Goal: Task Accomplishment & Management: Complete application form

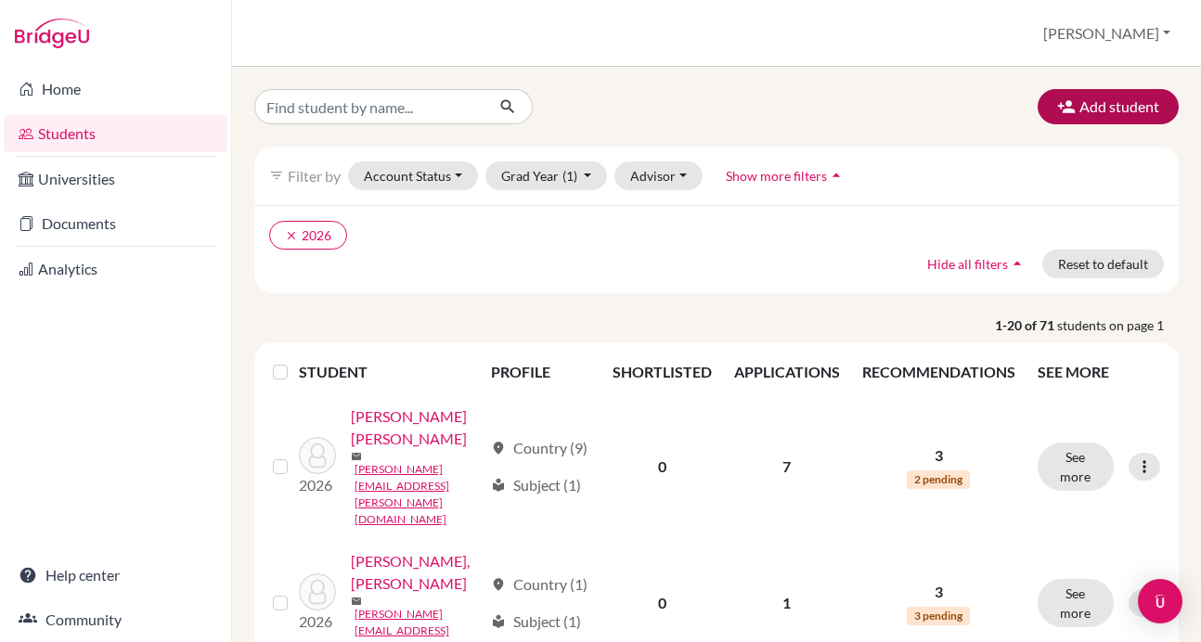
click at [1077, 102] on button "Add student" at bounding box center [1108, 106] width 141 height 35
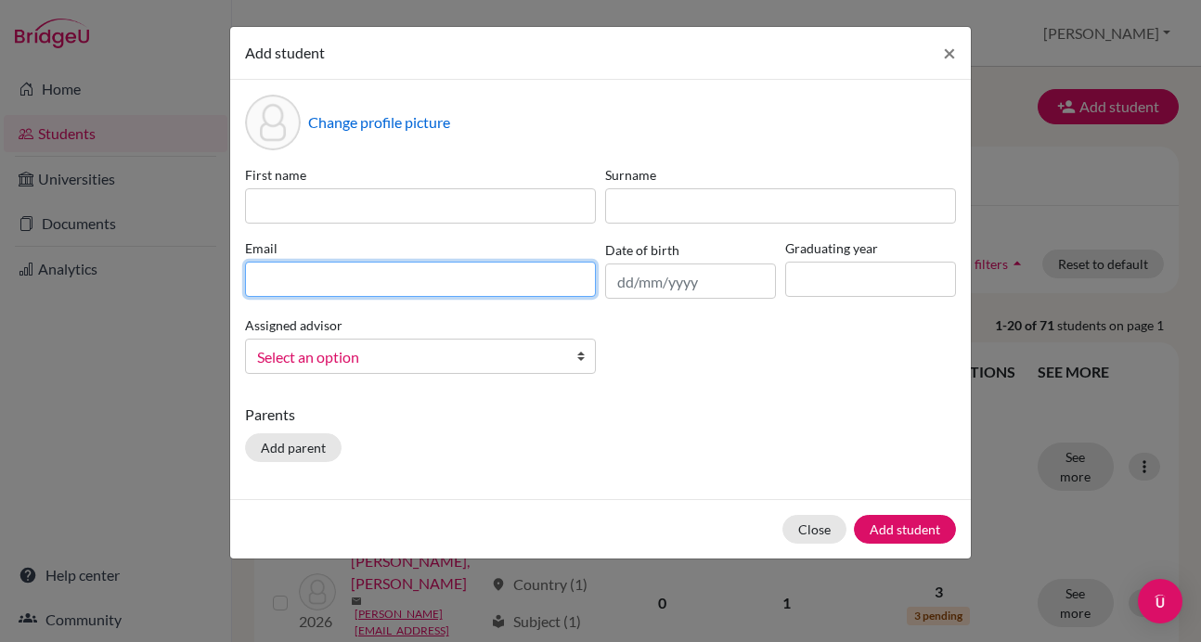
paste input "[EMAIL_ADDRESS][DOMAIN_NAME]"
type input "[EMAIL_ADDRESS][DOMAIN_NAME]"
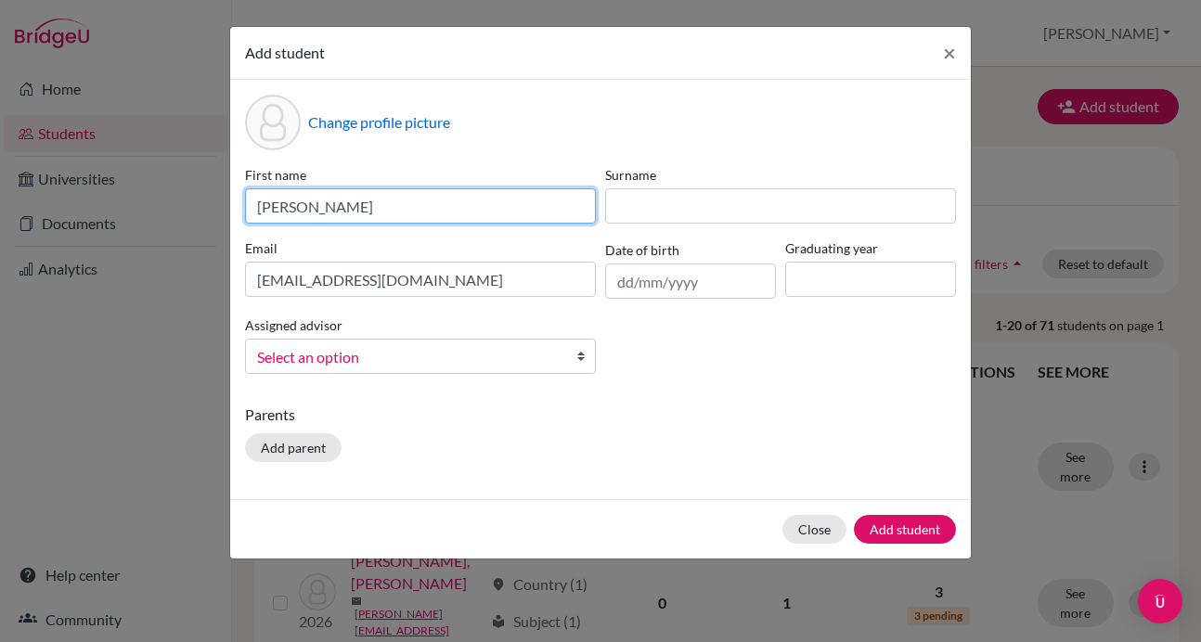
type input "[PERSON_NAME]"
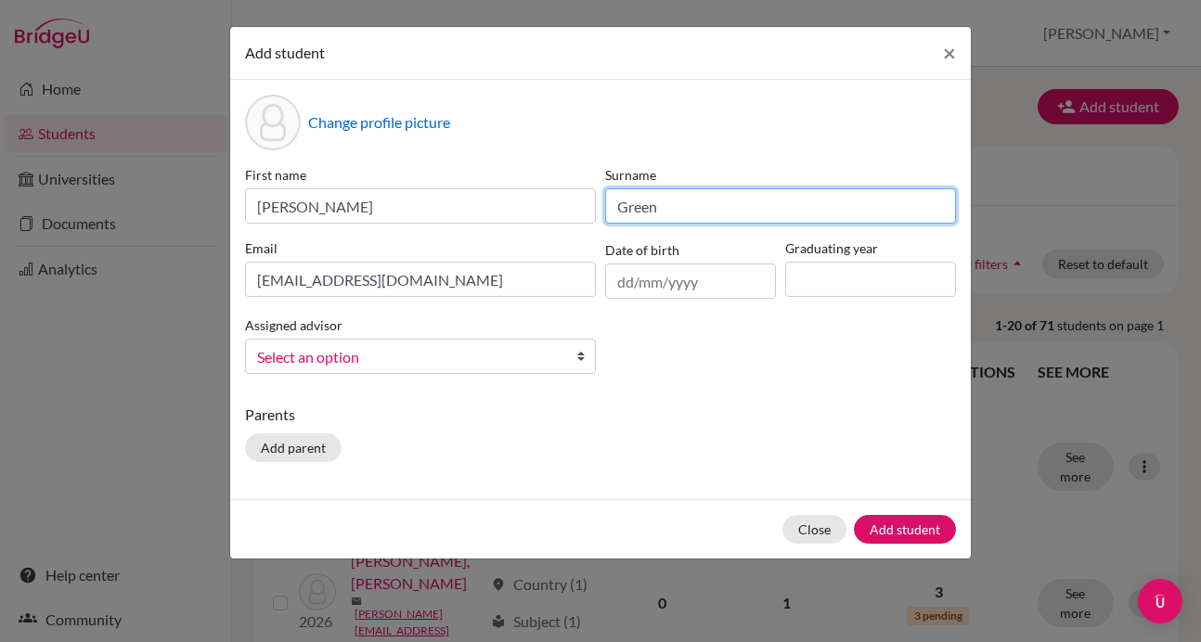
type input "Green"
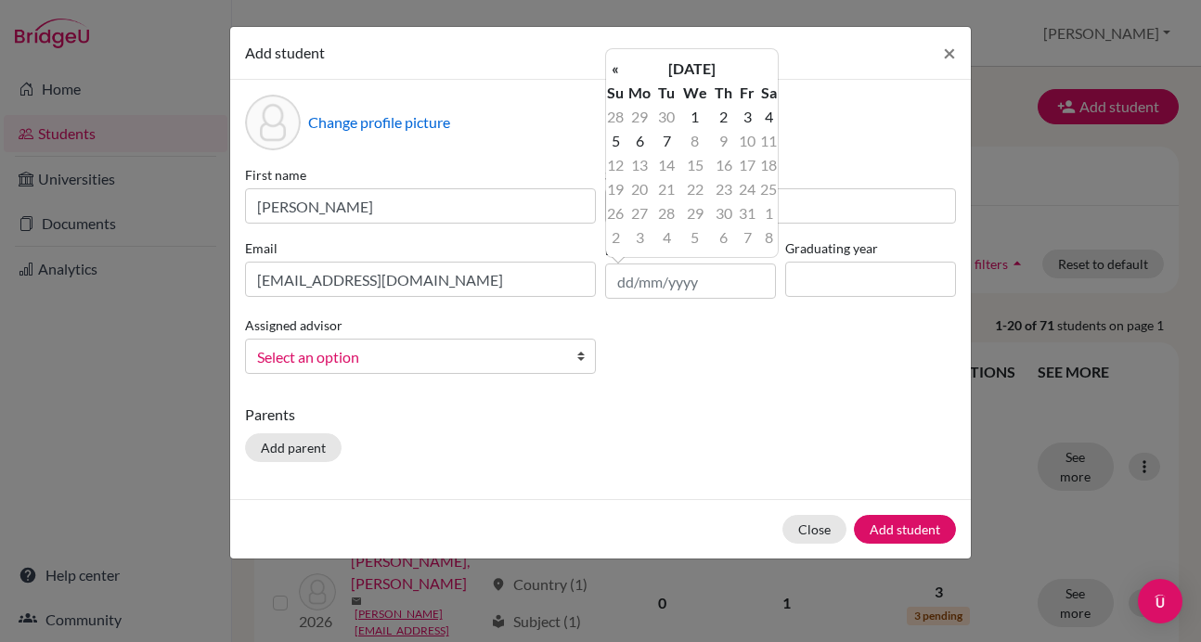
click at [689, 386] on div "First name [PERSON_NAME] Surname Green Email [EMAIL_ADDRESS][DOMAIN_NAME] Date …" at bounding box center [600, 277] width 720 height 224
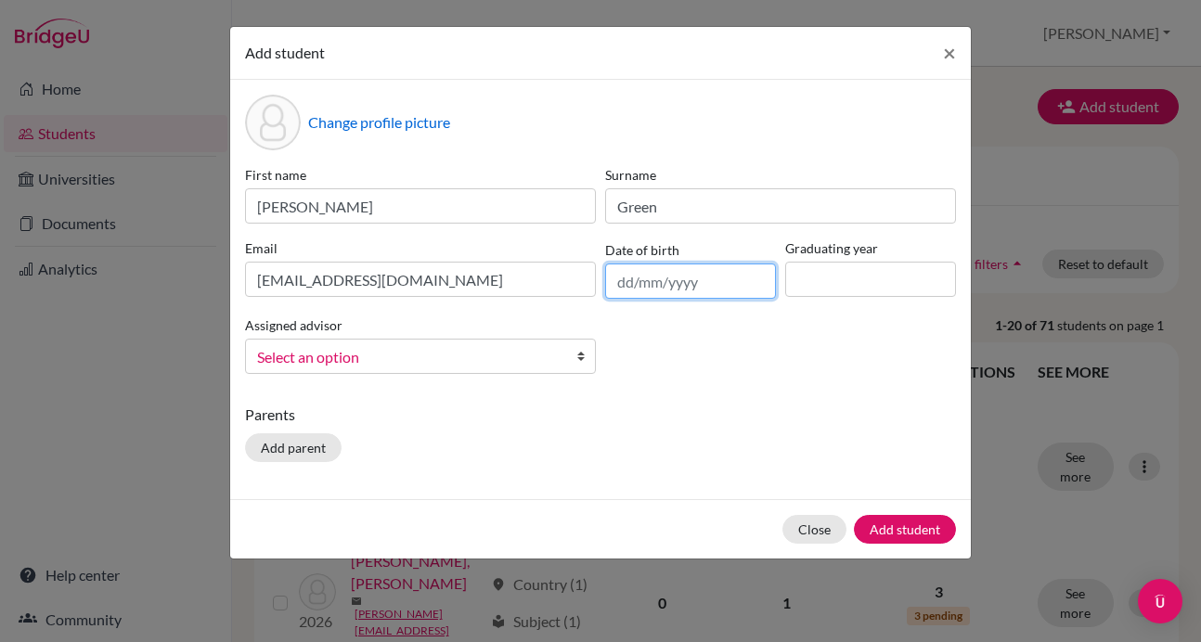
click at [709, 289] on input "text" at bounding box center [690, 281] width 171 height 35
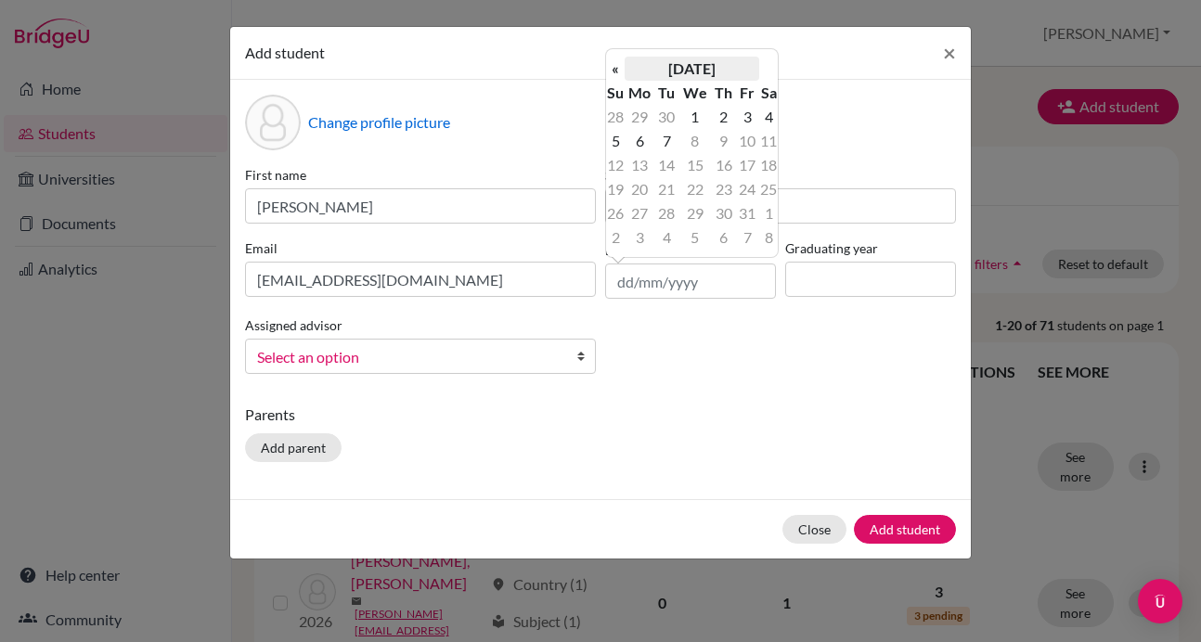
click at [680, 69] on th "[DATE]" at bounding box center [692, 69] width 135 height 24
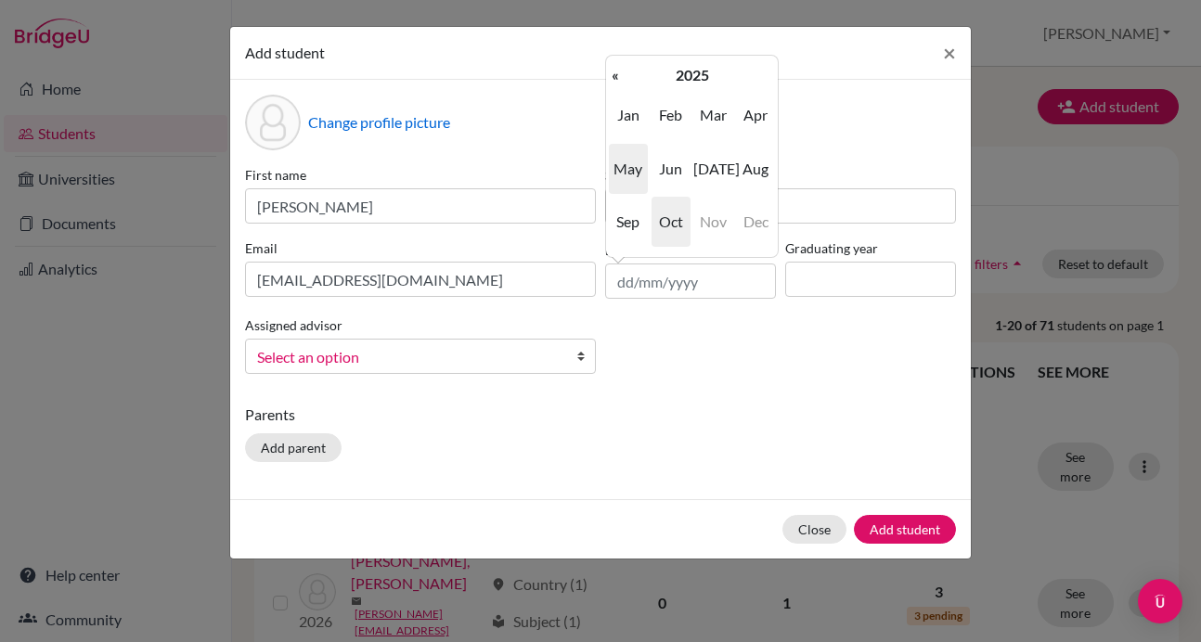
click at [626, 173] on span "May" at bounding box center [628, 169] width 39 height 50
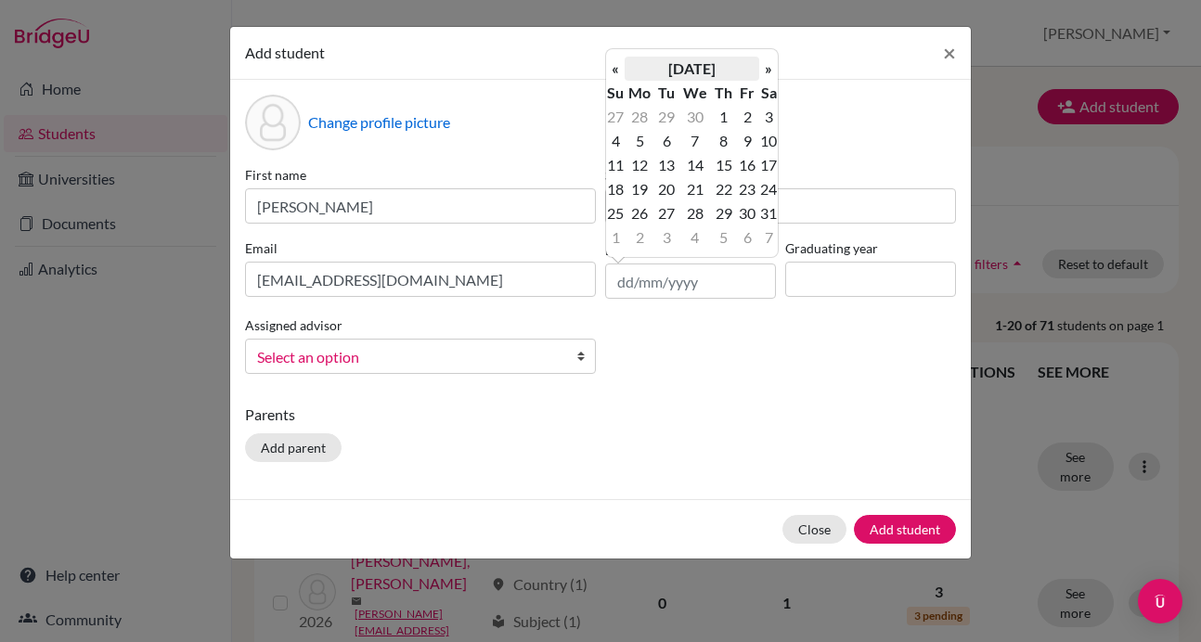
click at [724, 62] on th "[DATE]" at bounding box center [692, 69] width 135 height 24
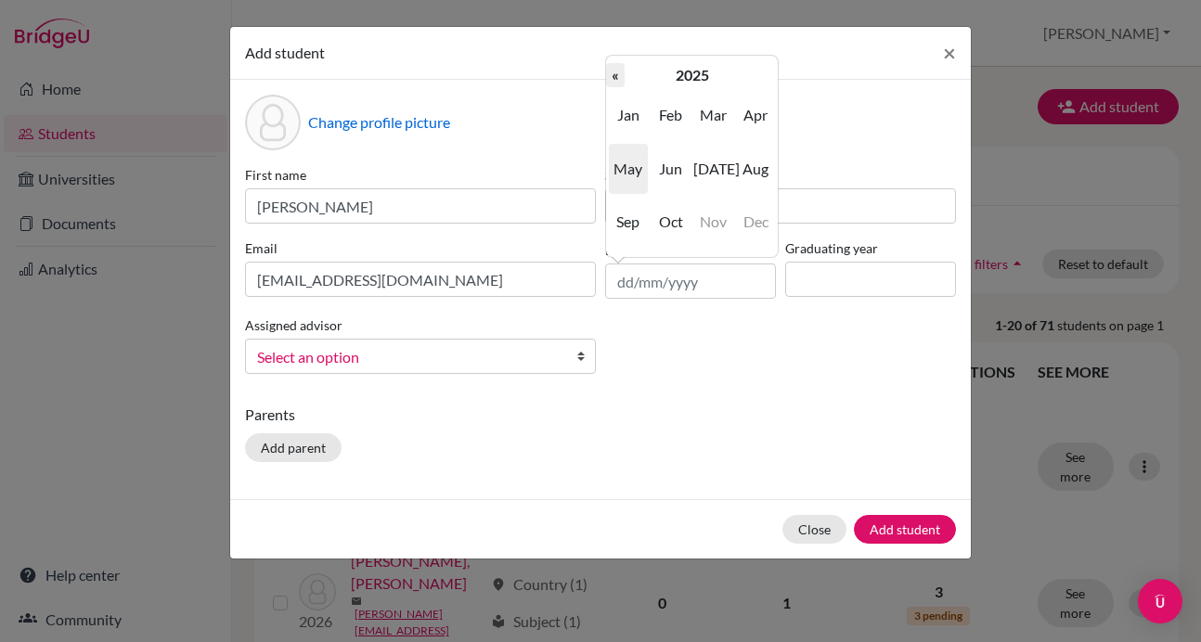
click at [615, 75] on th "«" at bounding box center [615, 75] width 19 height 24
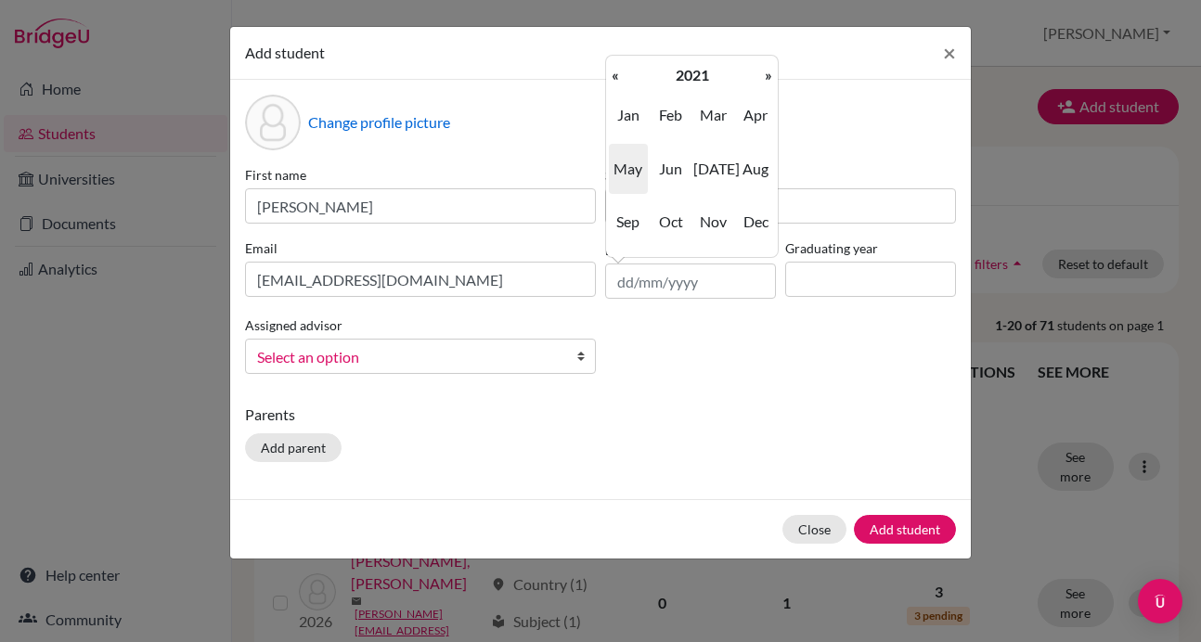
click at [615, 75] on th "«" at bounding box center [615, 75] width 19 height 24
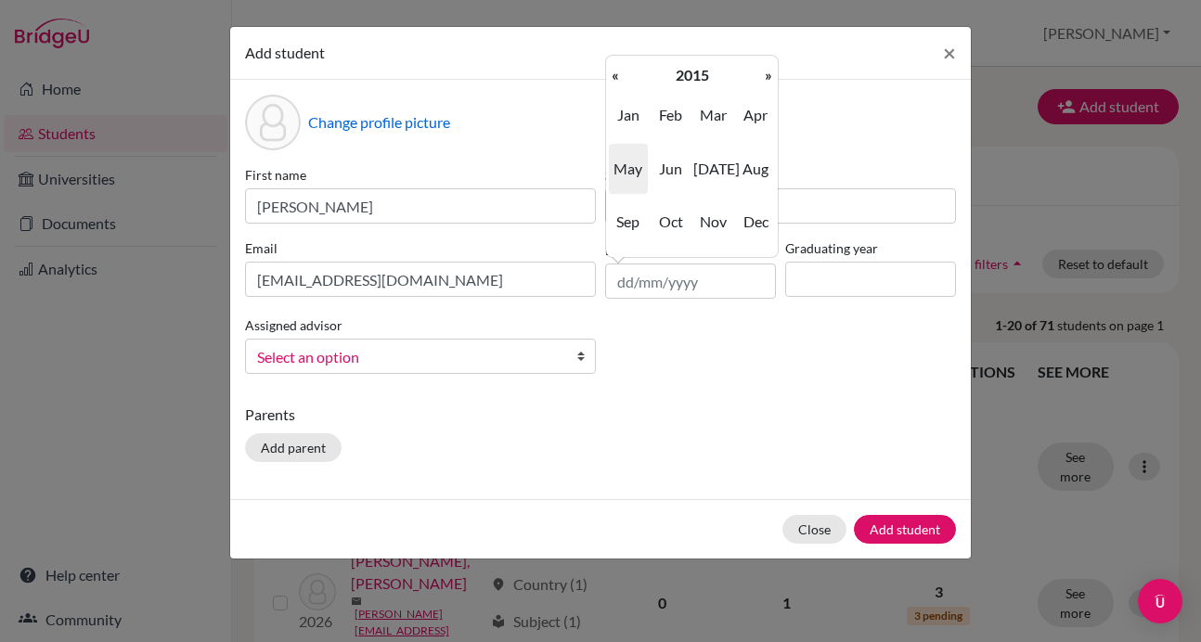
click at [615, 75] on th "«" at bounding box center [615, 75] width 19 height 24
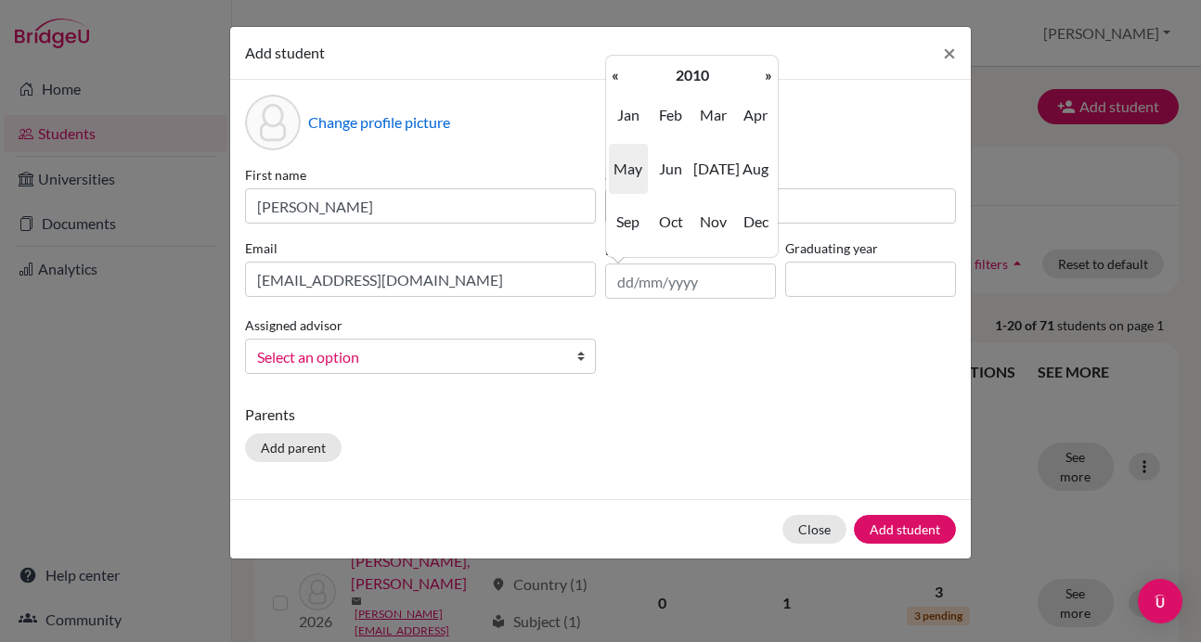
click at [615, 75] on th "«" at bounding box center [615, 75] width 19 height 24
click at [616, 75] on th "«" at bounding box center [615, 75] width 19 height 24
click at [629, 168] on span "May" at bounding box center [628, 169] width 39 height 50
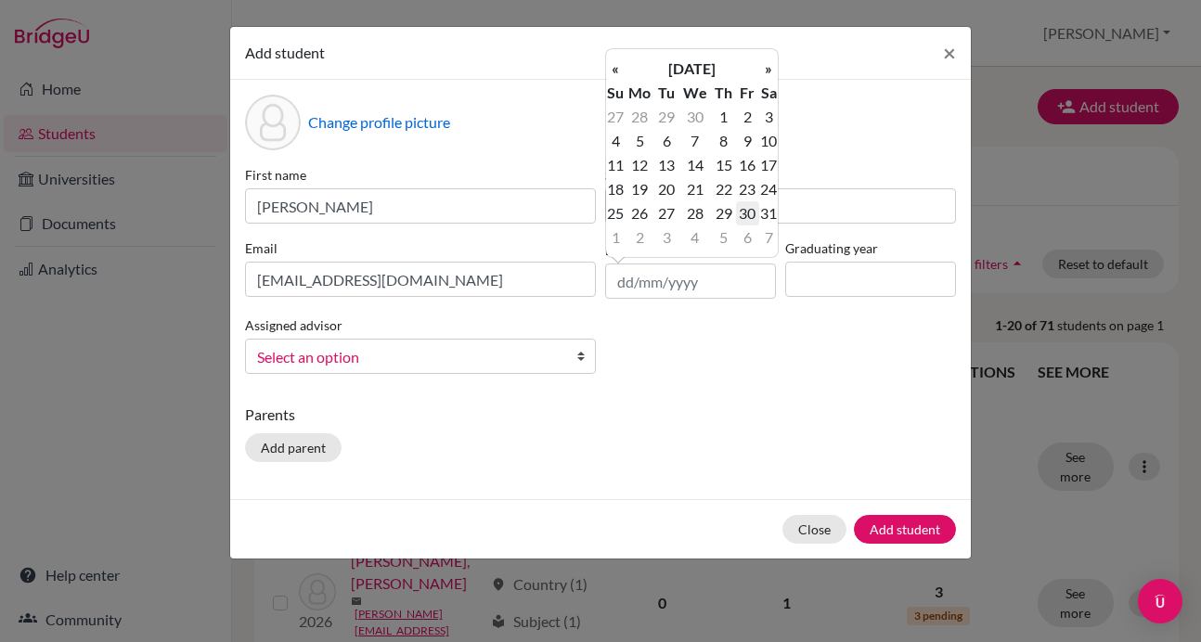
click at [743, 209] on td "30" at bounding box center [747, 213] width 23 height 24
type input "[DATE]"
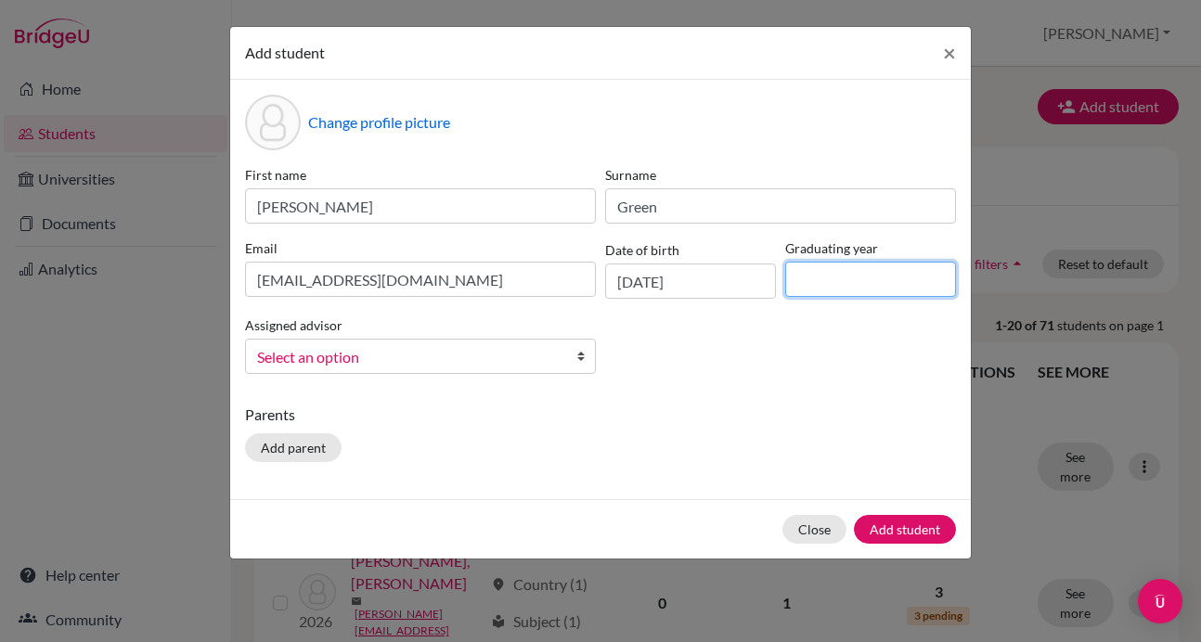
click at [886, 272] on input at bounding box center [870, 279] width 171 height 35
type input "2026"
click at [377, 352] on span "Select an option" at bounding box center [408, 357] width 303 height 24
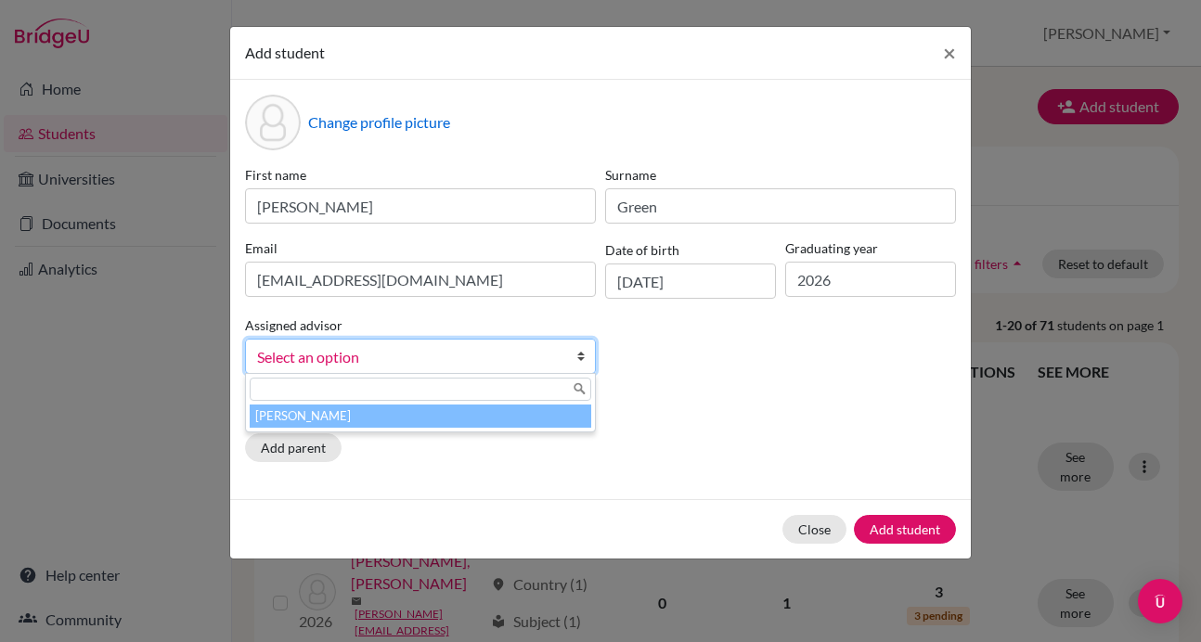
click at [328, 411] on li "[PERSON_NAME]" at bounding box center [421, 416] width 342 height 23
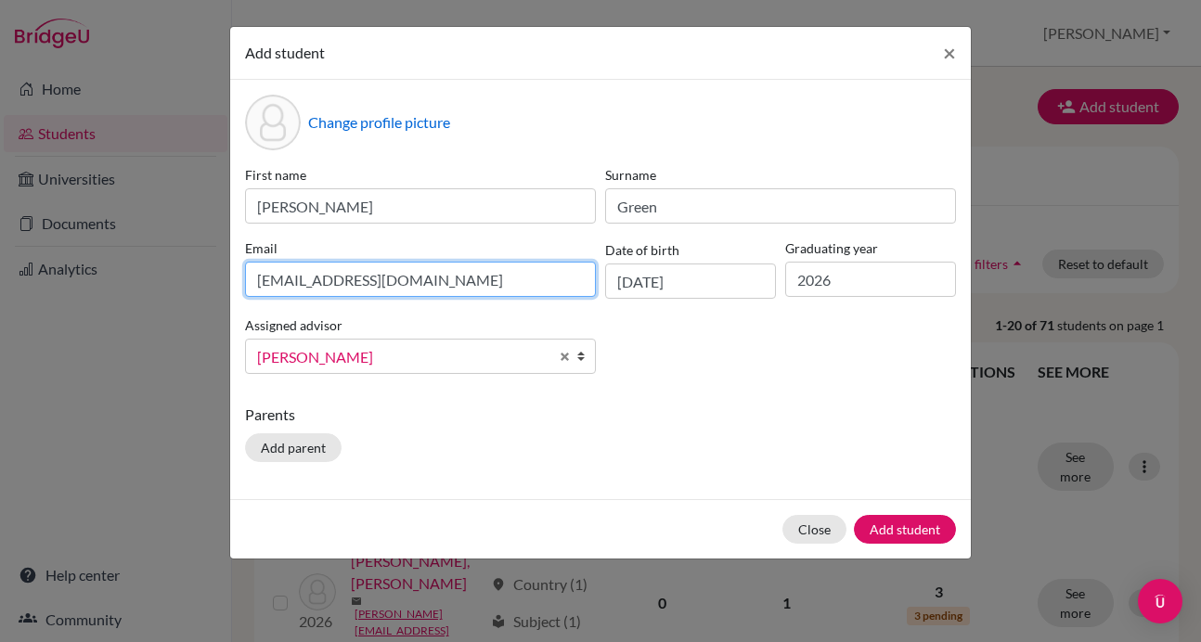
click at [400, 280] on input "[EMAIL_ADDRESS][DOMAIN_NAME]" at bounding box center [420, 279] width 351 height 35
drag, startPoint x: 534, startPoint y: 280, endPoint x: 243, endPoint y: 278, distance: 290.5
click at [243, 278] on div "Email [EMAIL_ADDRESS][DOMAIN_NAME]" at bounding box center [420, 269] width 360 height 60
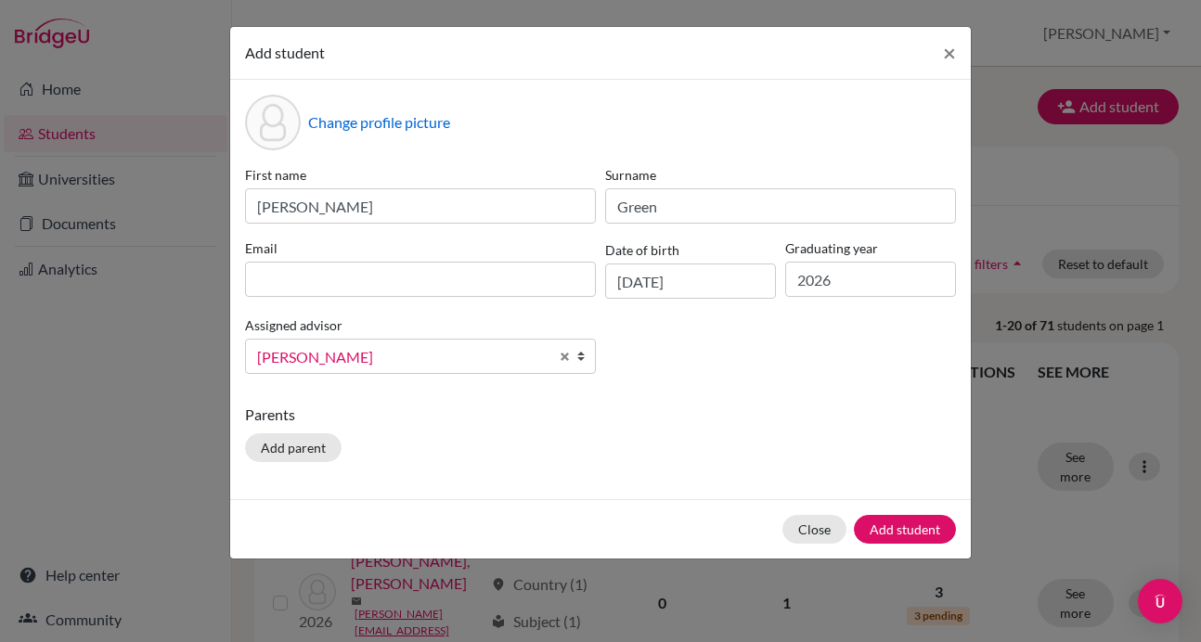
click at [291, 449] on div "Parents Add parent" at bounding box center [600, 437] width 711 height 66
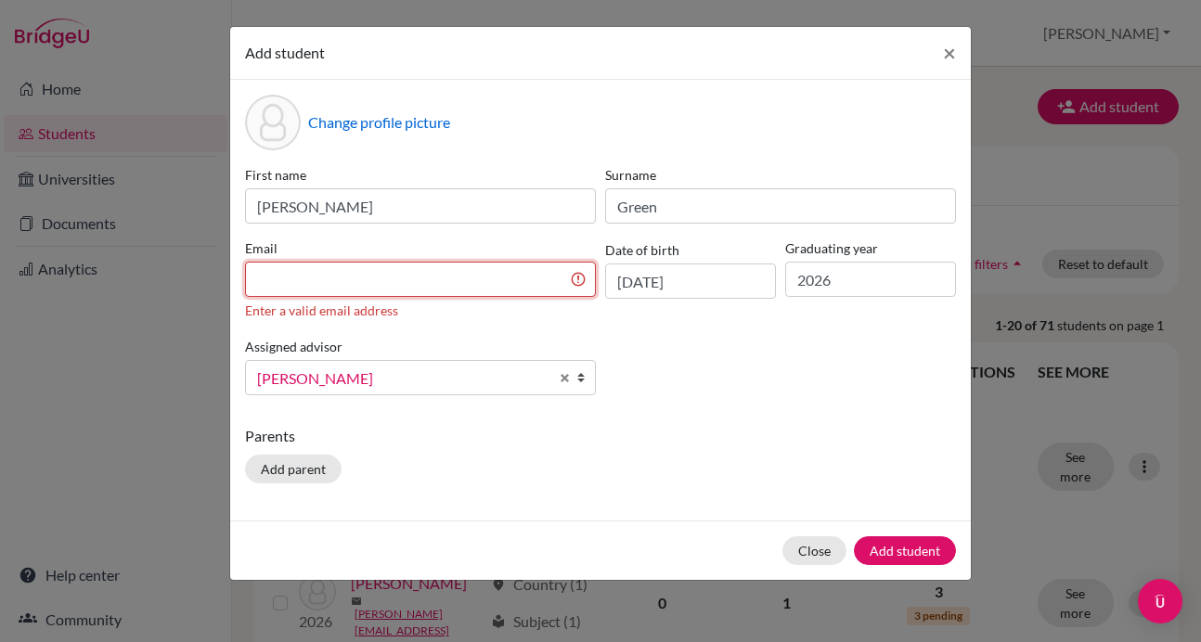
click at [296, 288] on input at bounding box center [420, 279] width 351 height 35
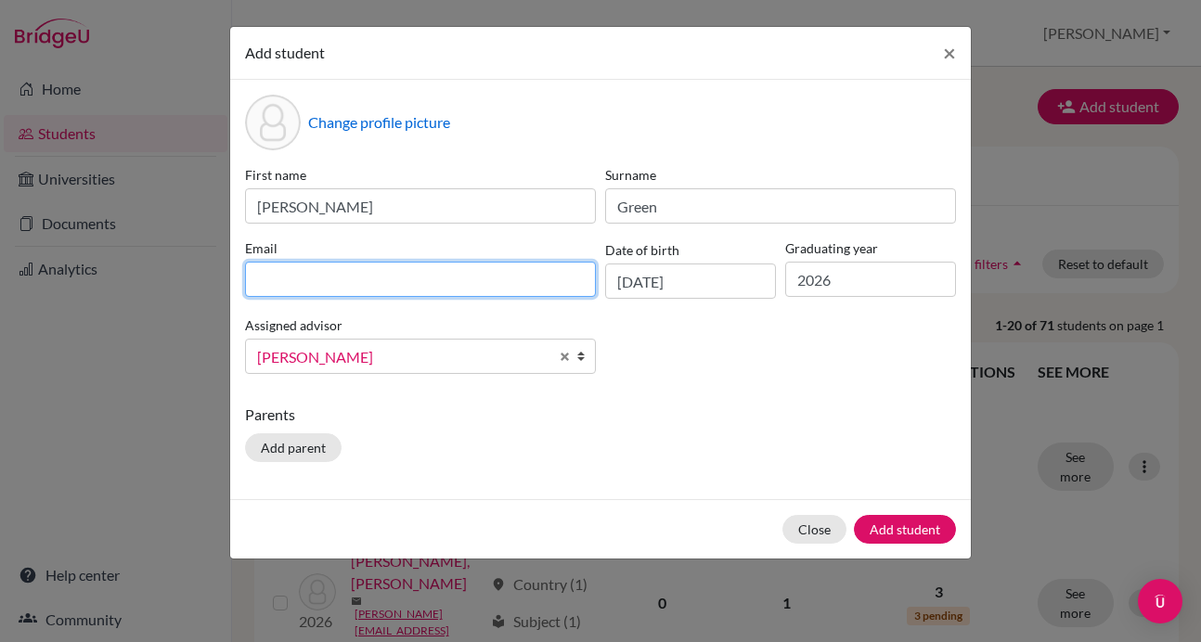
type input "L"
paste input "[DOMAIN_NAME][EMAIL_ADDRESS][DOMAIN_NAME]"
type input "[DOMAIN_NAME][EMAIL_ADDRESS][DOMAIN_NAME]"
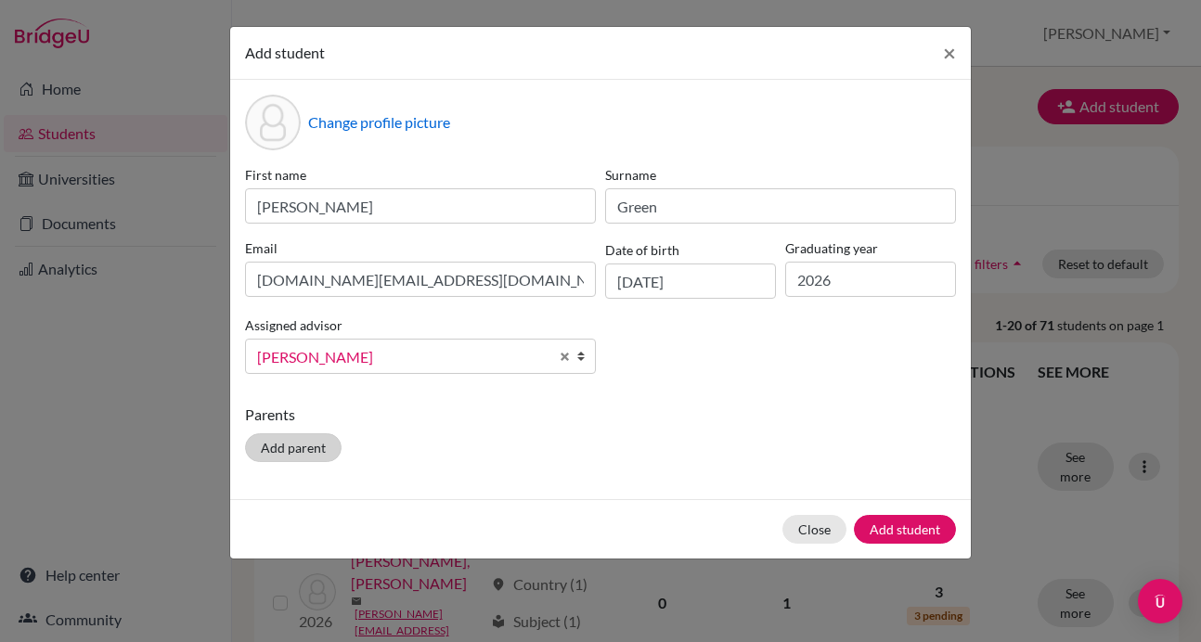
click at [291, 456] on button "Add parent" at bounding box center [293, 447] width 97 height 29
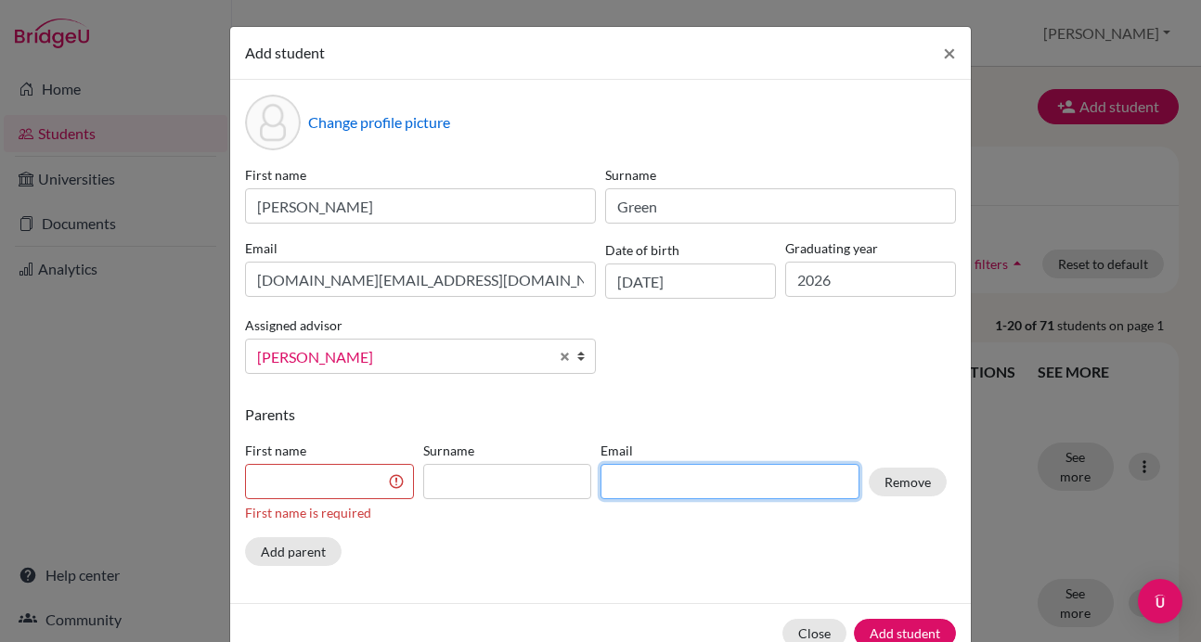
paste input "[EMAIL_ADDRESS][DOMAIN_NAME]"
type input "[EMAIL_ADDRESS][DOMAIN_NAME]"
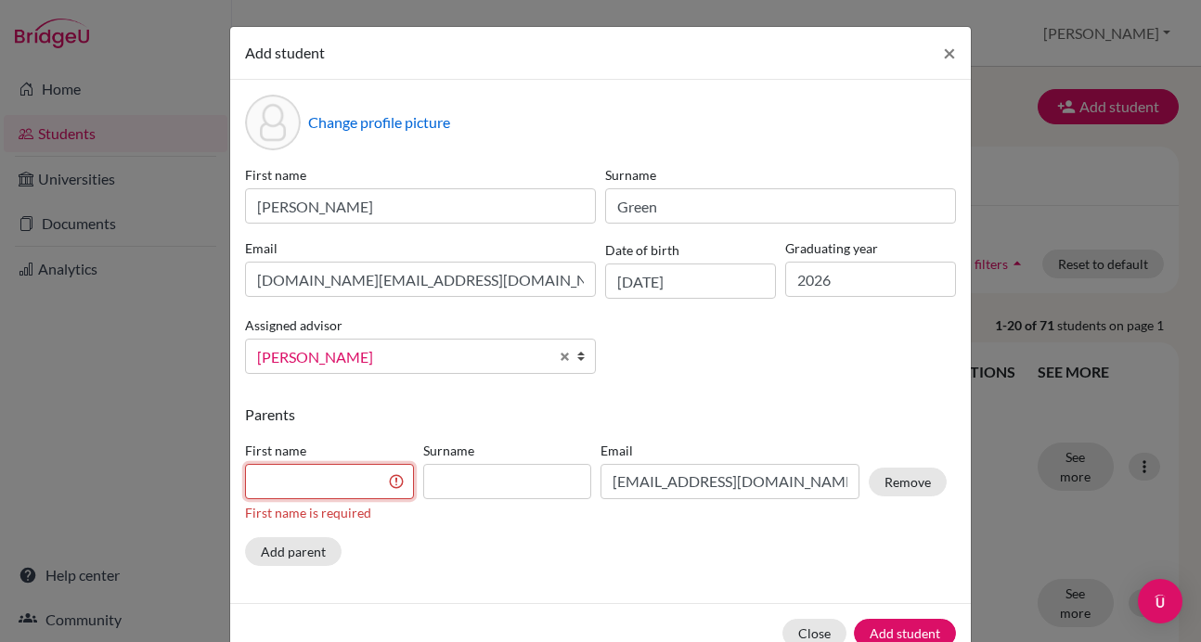
click at [330, 484] on input at bounding box center [329, 481] width 169 height 35
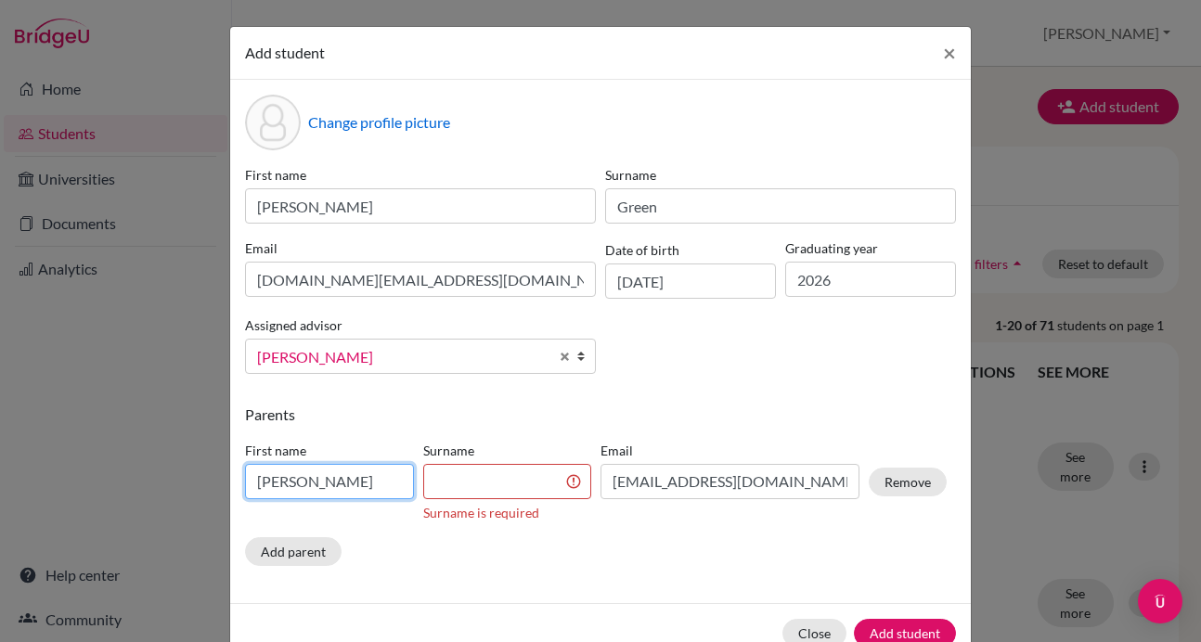
type input "[PERSON_NAME]"
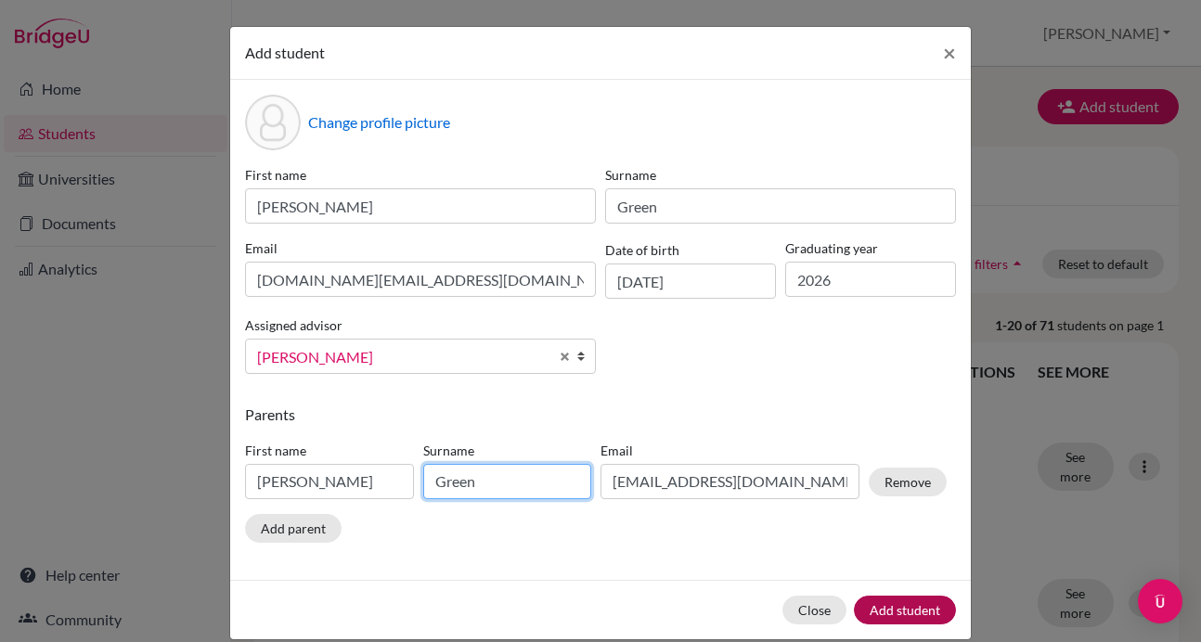
type input "Green"
click at [912, 603] on button "Add student" at bounding box center [905, 610] width 102 height 29
